Goal: Consume media (video, audio): Consume media (video, audio)

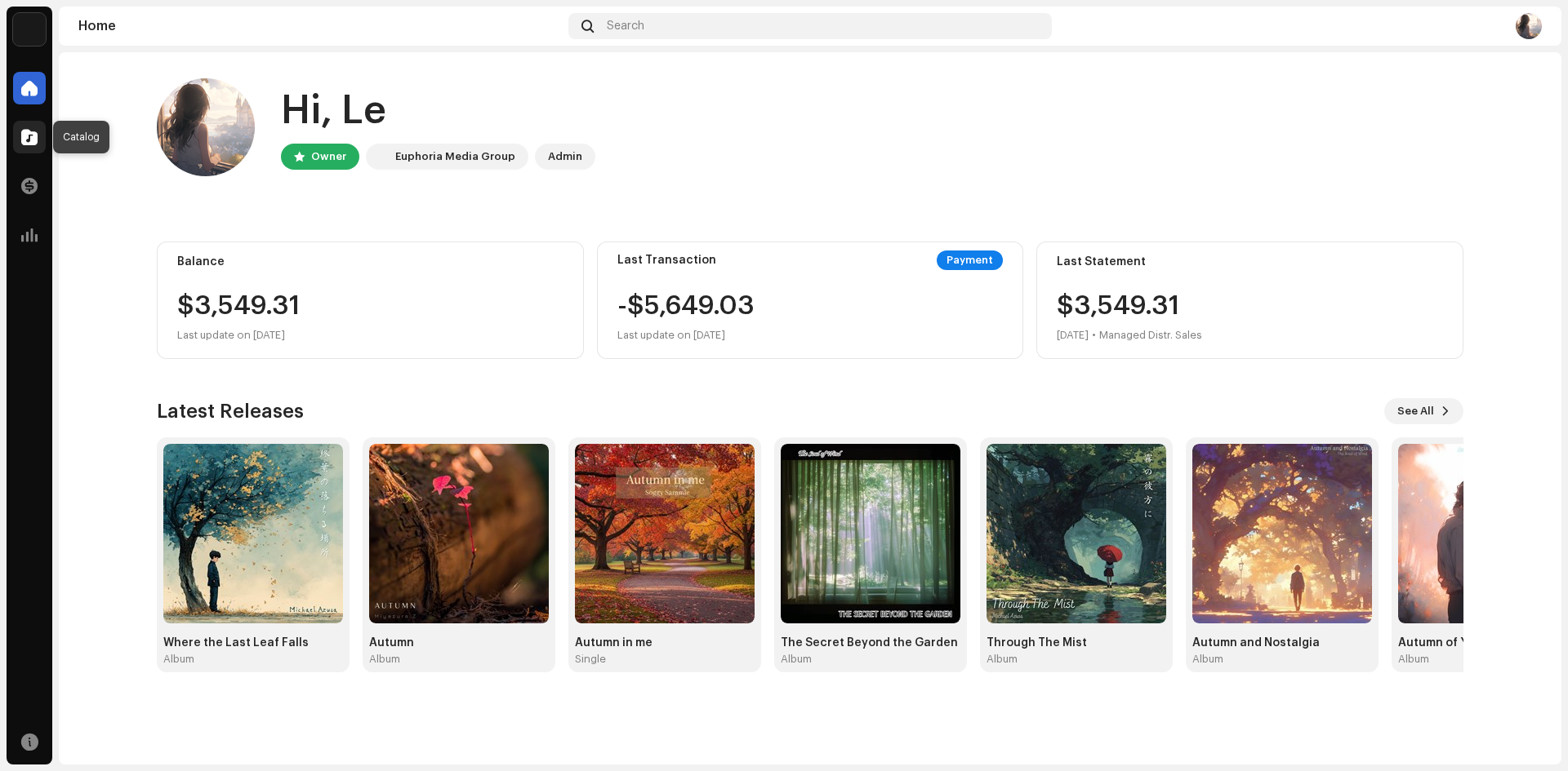
click at [23, 143] on span at bounding box center [29, 137] width 16 height 13
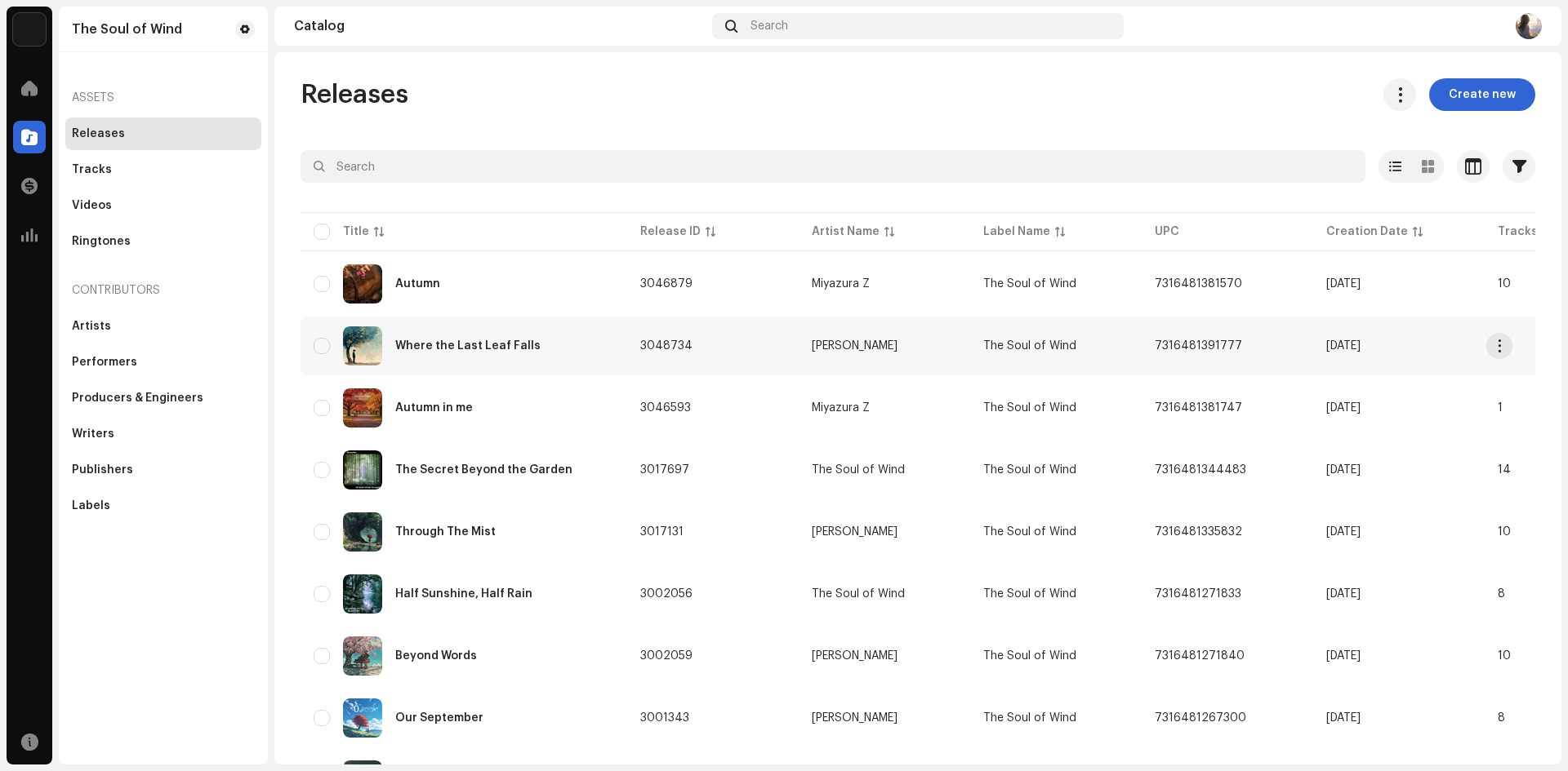
click at [486, 361] on div "Where the Last Leaf Falls" at bounding box center [464, 346] width 301 height 39
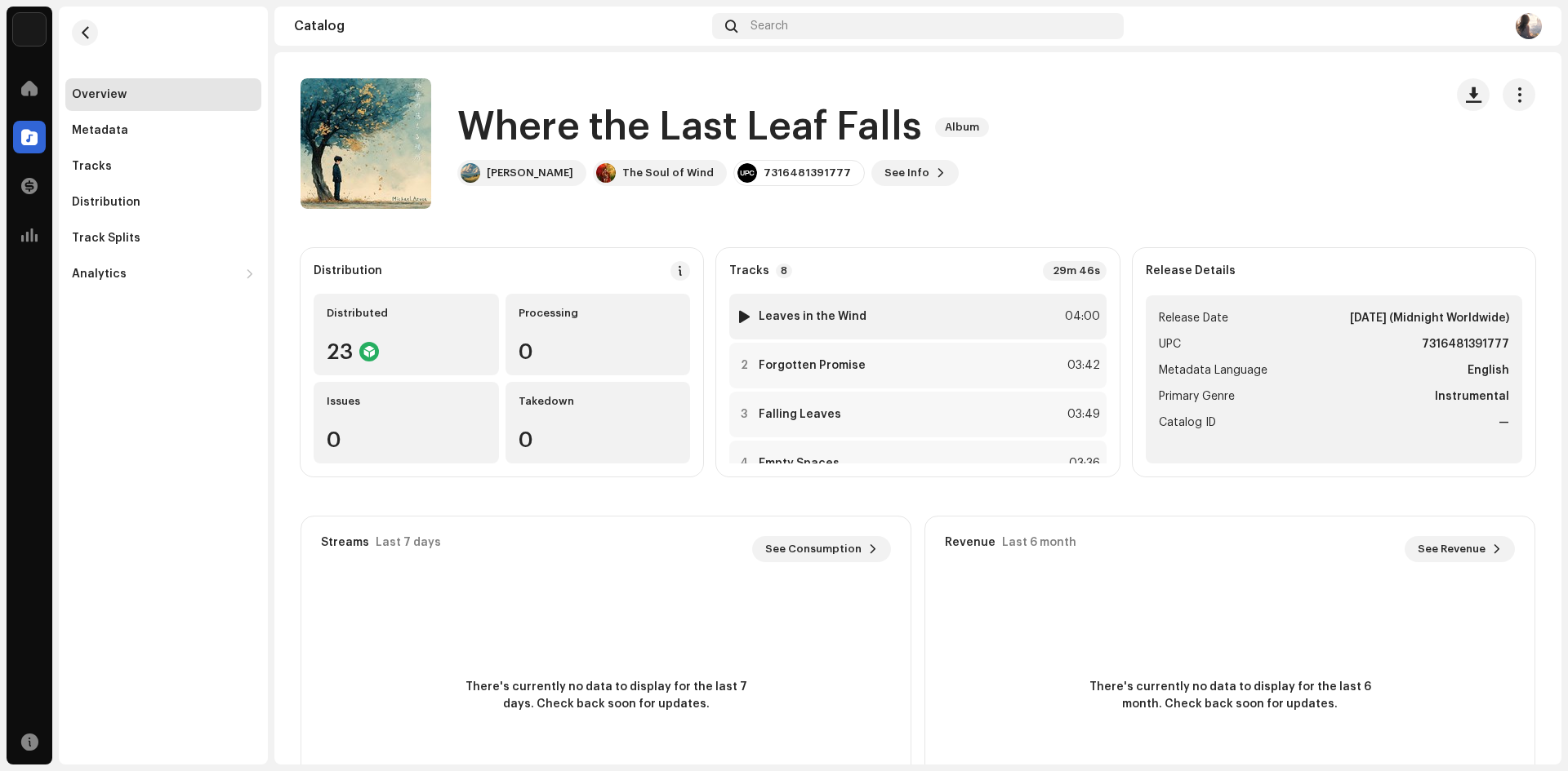
click at [742, 317] on div at bounding box center [744, 316] width 12 height 13
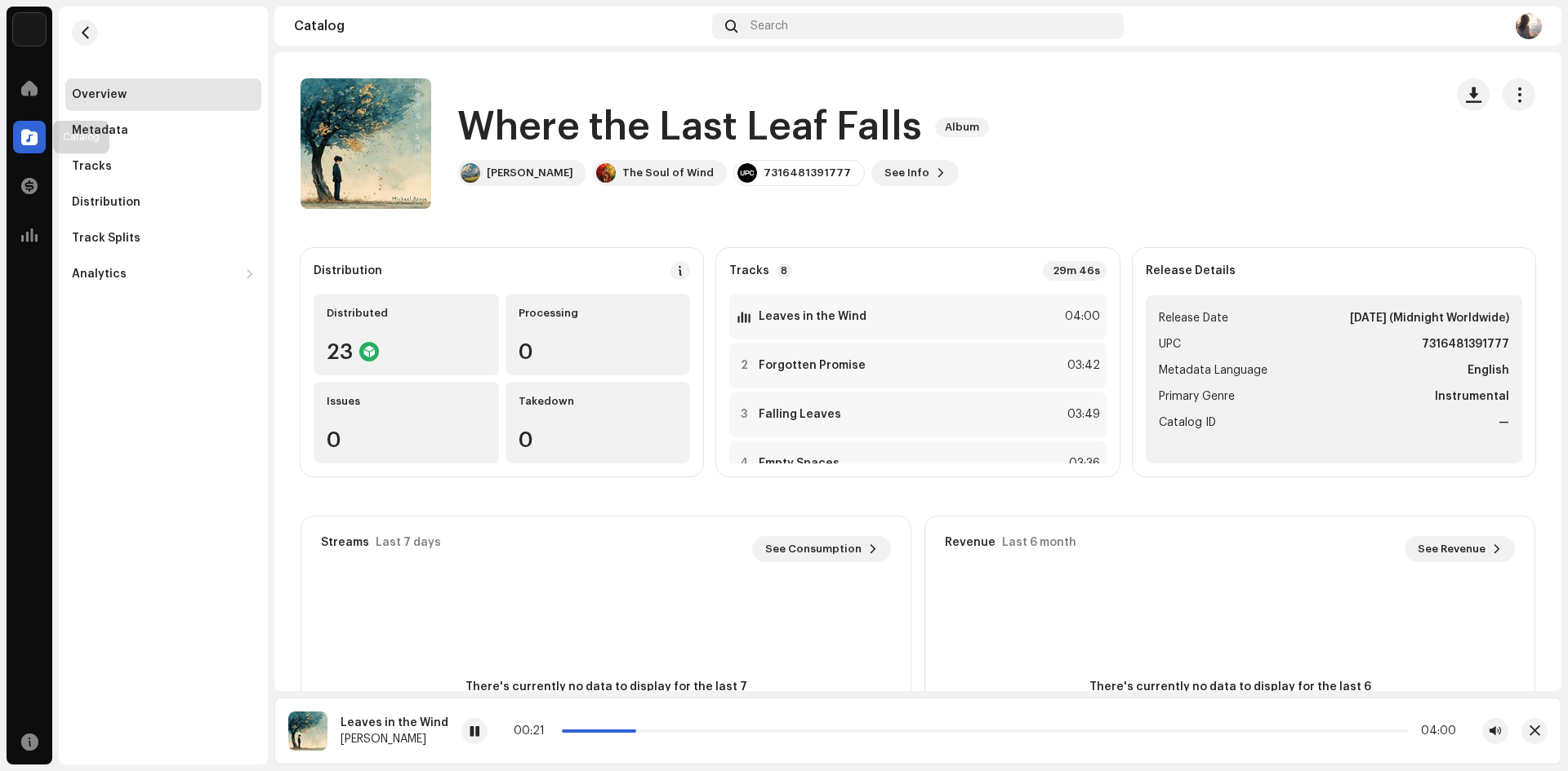
click at [30, 146] on div at bounding box center [29, 137] width 32 height 32
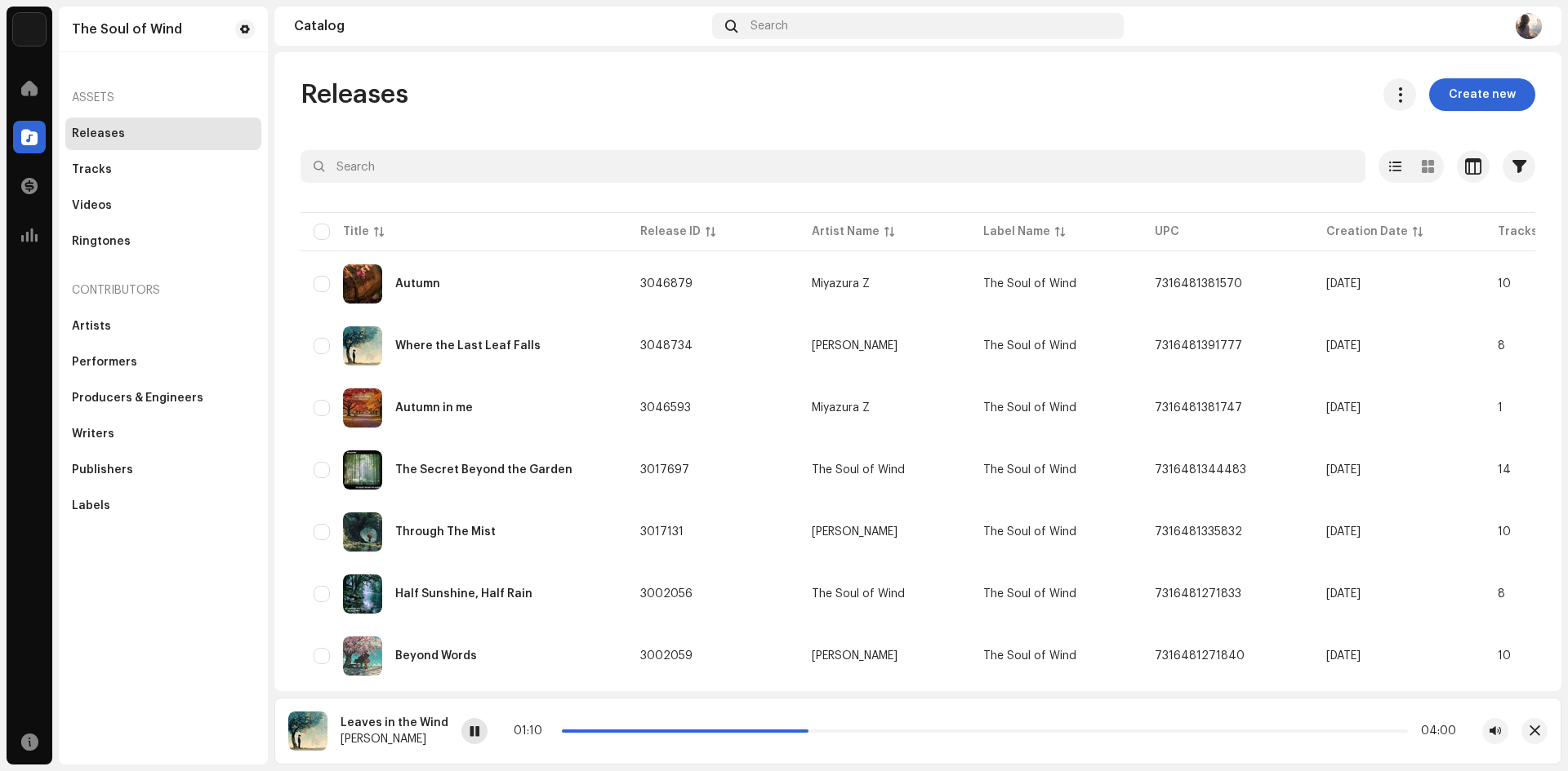
click at [471, 731] on span at bounding box center [474, 732] width 9 height 13
click at [25, 242] on span at bounding box center [29, 235] width 16 height 13
